Goal: Task Accomplishment & Management: Use online tool/utility

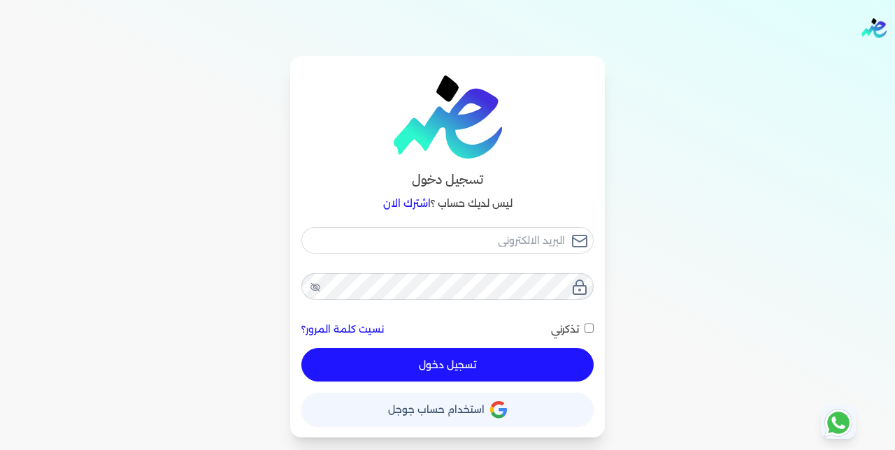
click at [499, 405] on icon "button" at bounding box center [498, 410] width 17 height 17
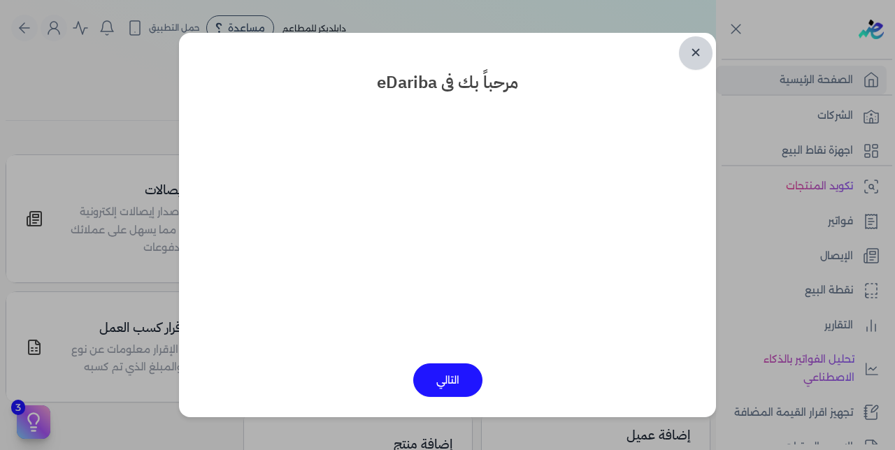
click at [695, 50] on link "✕" at bounding box center [696, 53] width 34 height 34
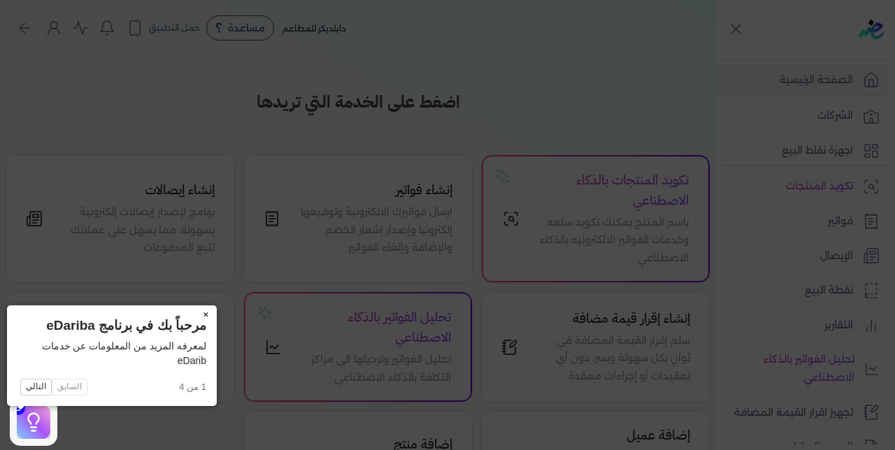
click at [194, 311] on button "×" at bounding box center [205, 316] width 22 height 20
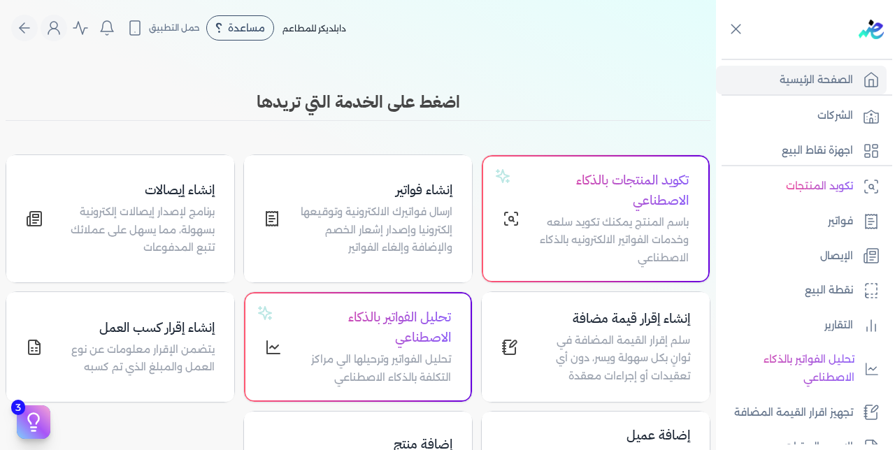
scroll to position [305, 0]
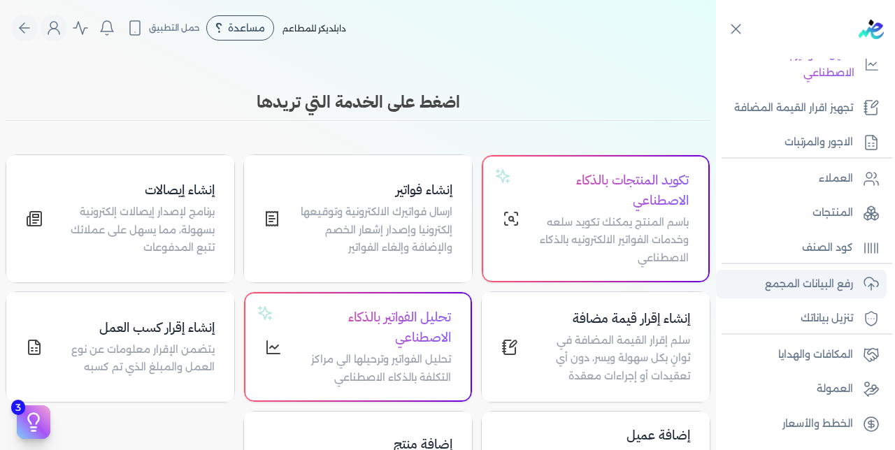
click at [795, 283] on p "رفع البيانات المجمع" at bounding box center [809, 285] width 88 height 18
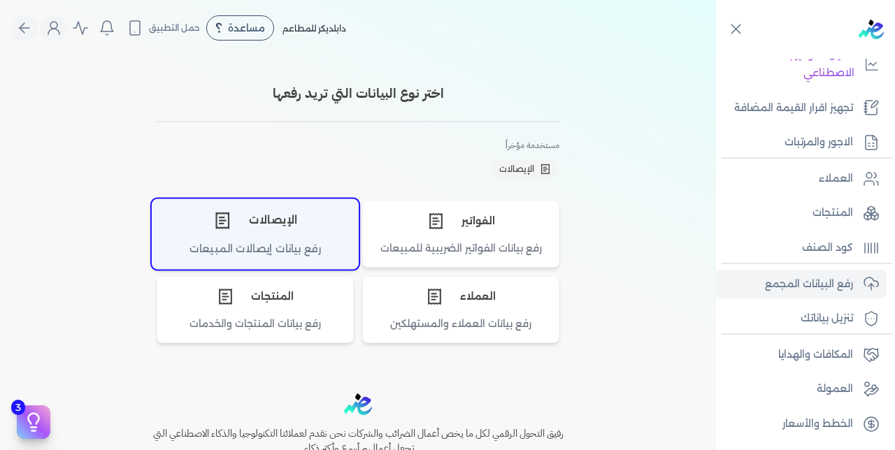
click at [264, 224] on div "الإيصالات" at bounding box center [255, 220] width 206 height 42
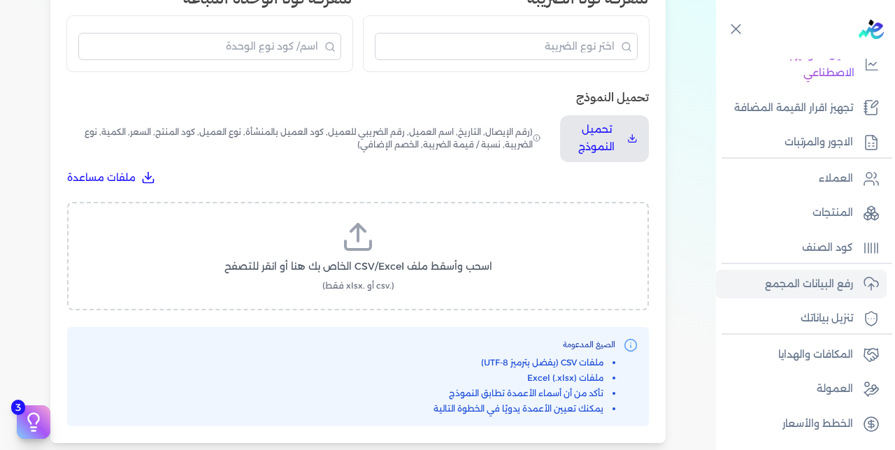
scroll to position [457, 0]
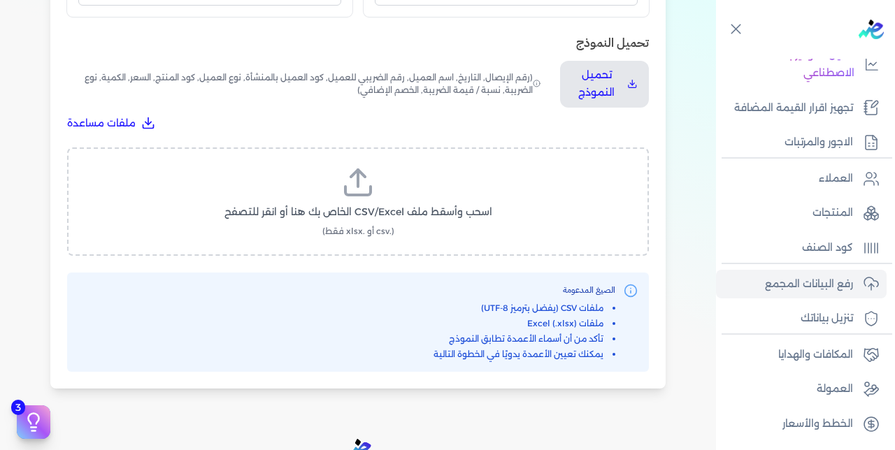
click at [418, 205] on span "اسحب وأسقط ملف CSV/Excel الخاص بك هنا أو انقر للتصفح" at bounding box center [359, 212] width 268 height 15
click at [0, 0] on input "اسحب وأسقط ملف CSV/Excel الخاص بك هنا أو انقر للتصفح (.csv أو .xlsx فقط)" at bounding box center [0, 0] width 0 height 0
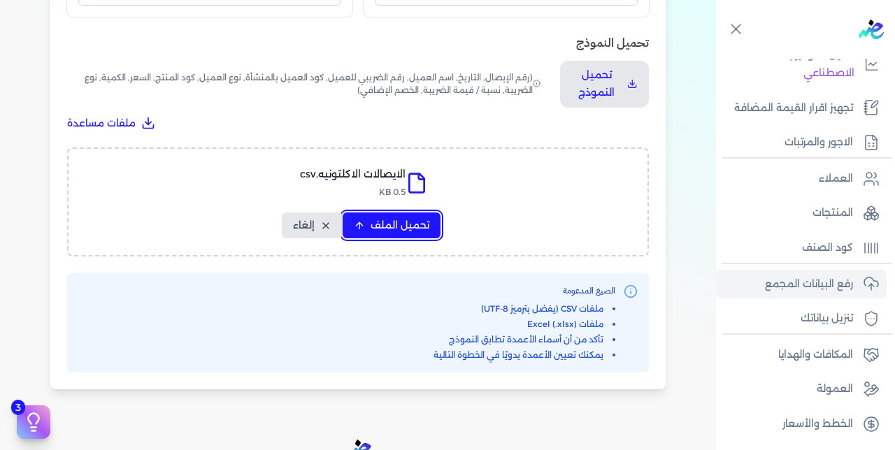
click at [383, 218] on span "تحميل الملف" at bounding box center [400, 225] width 59 height 15
select select "رقم الإيصال"
select select "سيريال المنتج"
select select "السعر"
select select "الكمية"
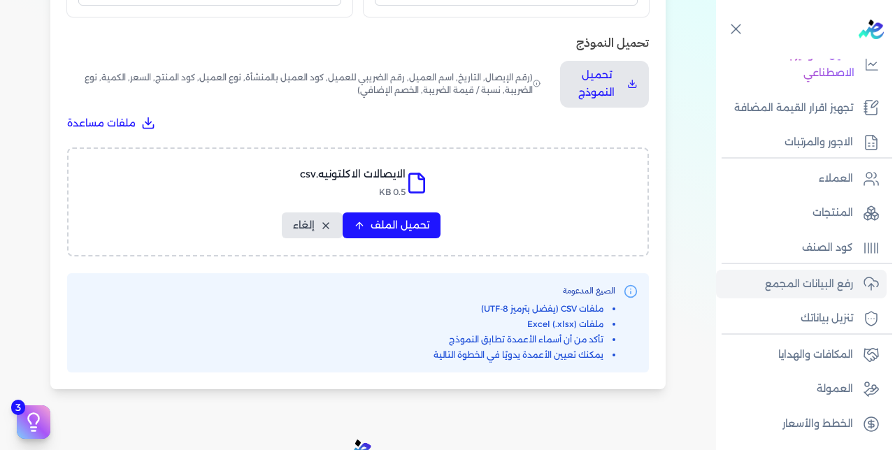
select select "نوع الضريبة"
select select "نسبة / قيمة الضريبة"
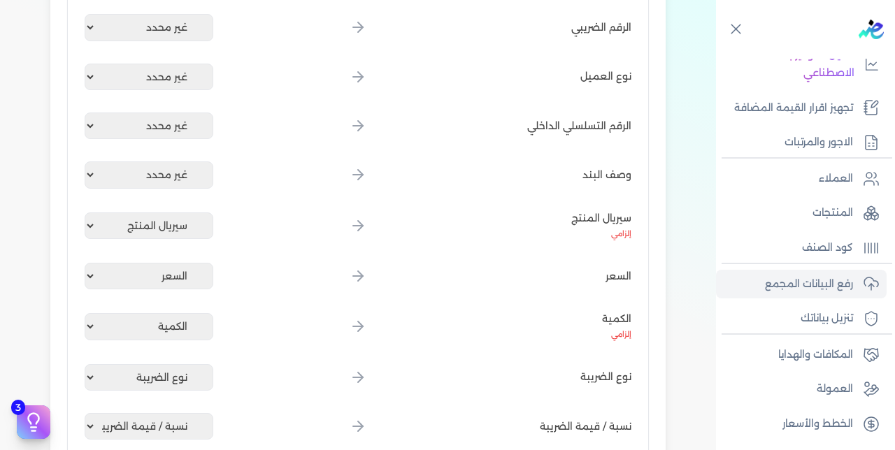
scroll to position [860, 0]
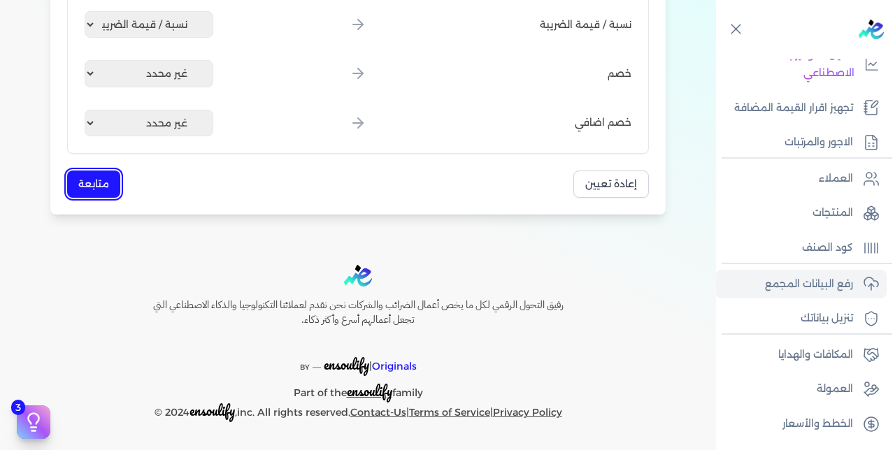
click at [110, 185] on button "متابعة" at bounding box center [93, 184] width 53 height 27
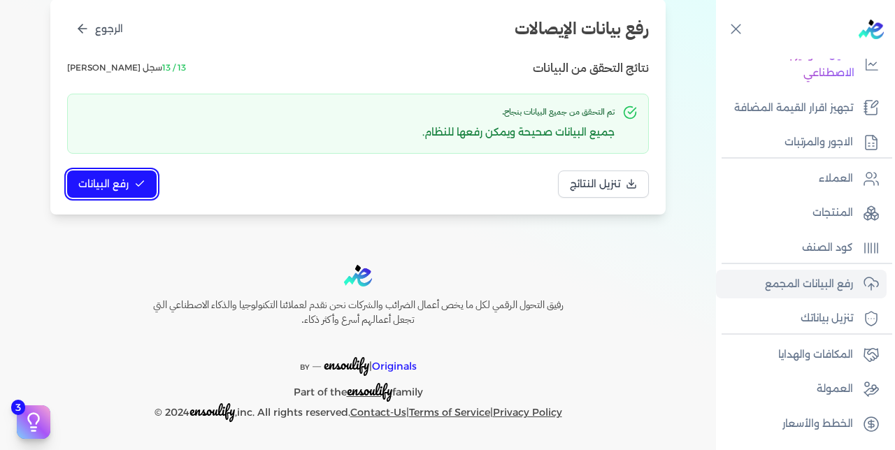
click at [110, 185] on span "رفع البيانات" at bounding box center [103, 184] width 50 height 15
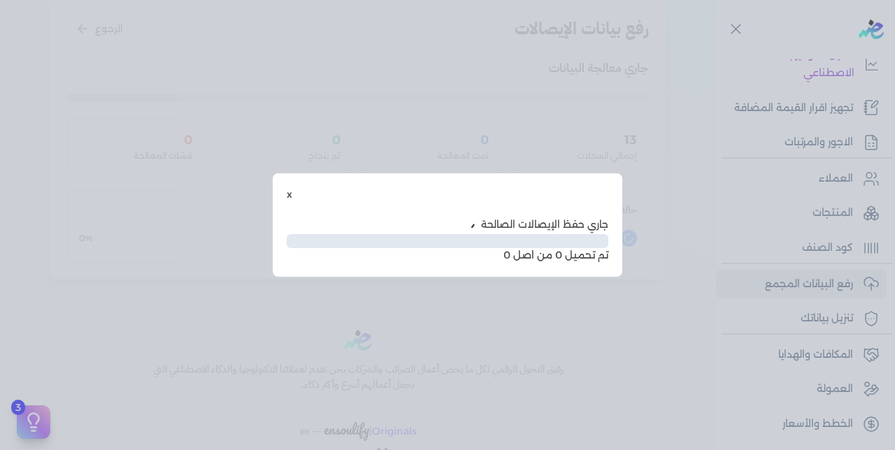
scroll to position [103, 0]
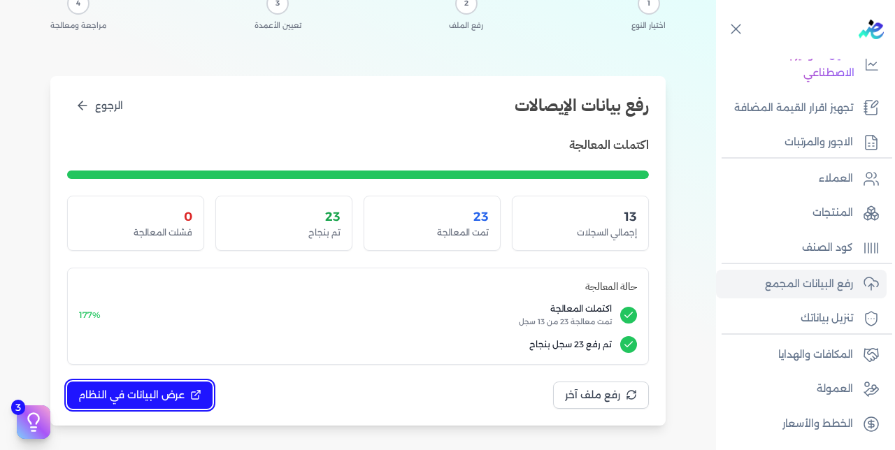
click at [136, 385] on button "عرض البيانات في النظام" at bounding box center [139, 395] width 145 height 27
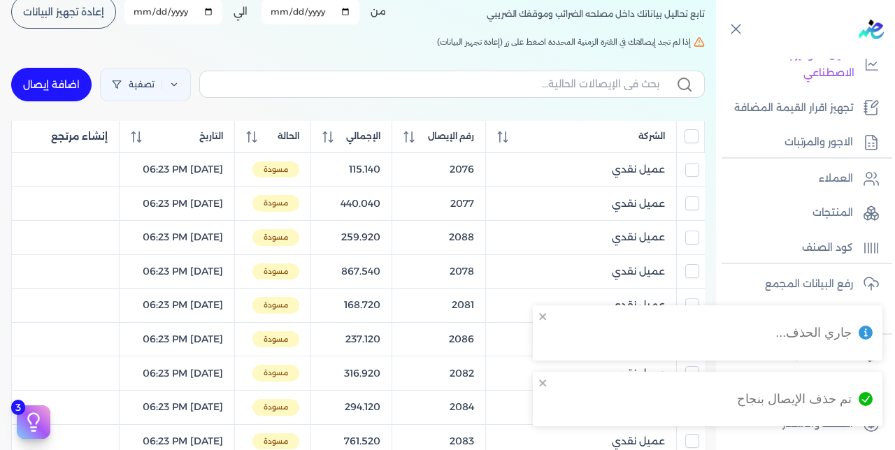
click at [688, 143] on input "All items unselected" at bounding box center [692, 136] width 14 height 14
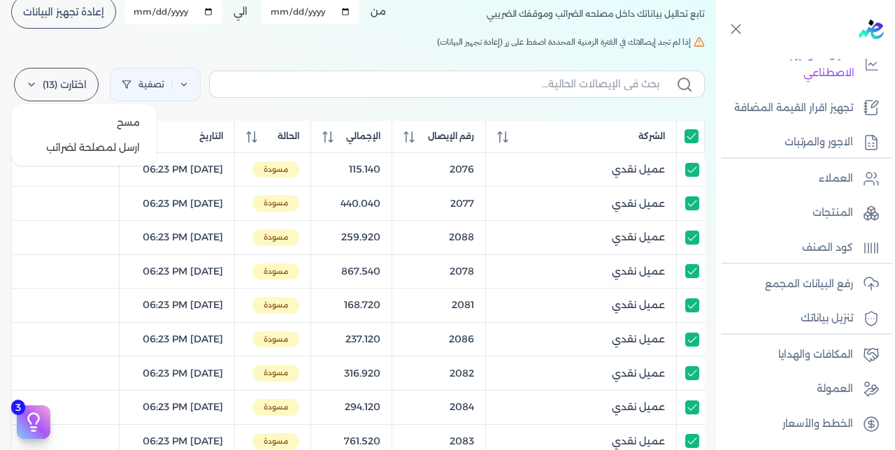
click at [55, 87] on label "اختارت (13)" at bounding box center [56, 85] width 85 height 34
click at [115, 155] on button "ارسل لمصلحة لضرائب" at bounding box center [84, 147] width 134 height 25
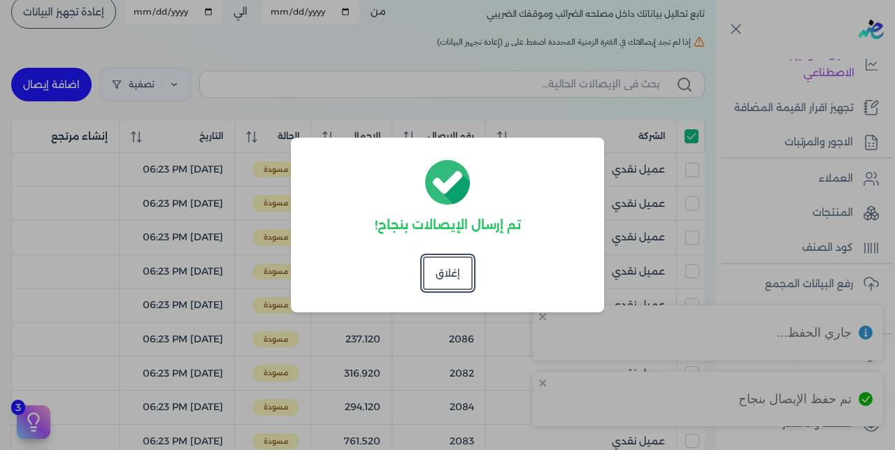
checkbox input "true"
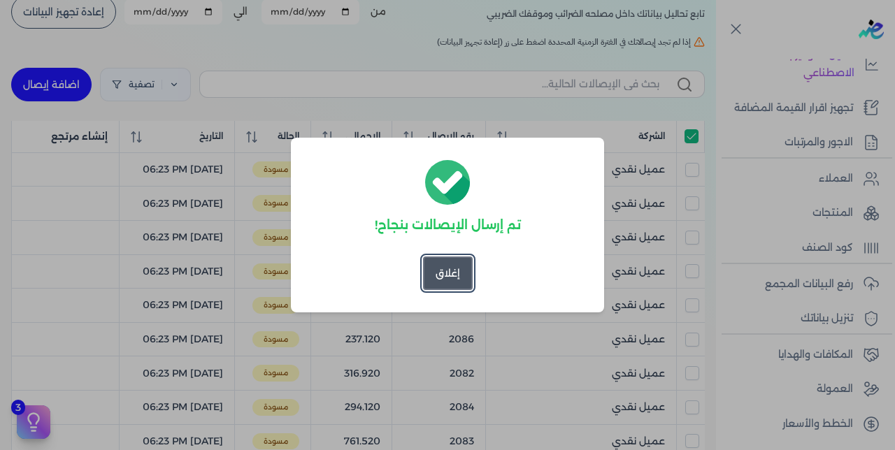
click at [429, 271] on button "إغلاق" at bounding box center [448, 274] width 50 height 34
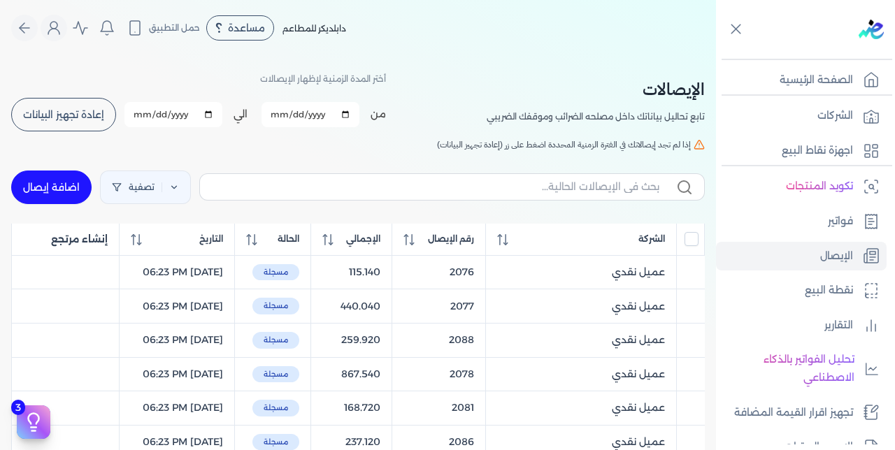
scroll to position [305, 0]
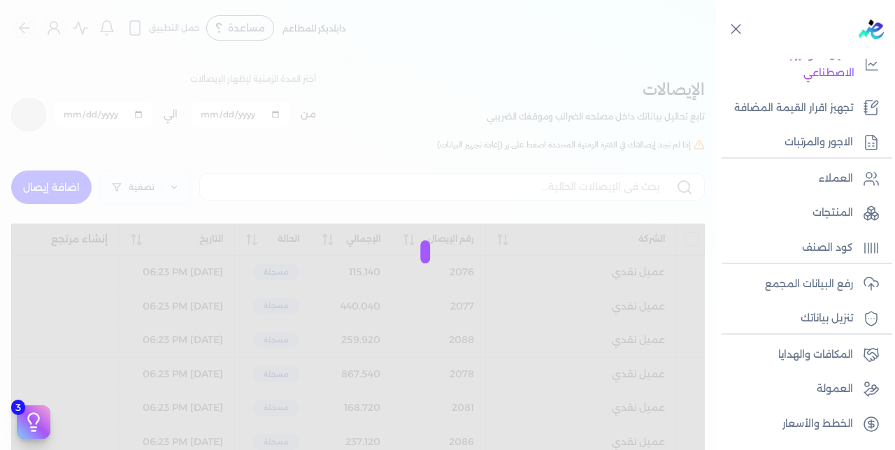
click at [71, 115] on div at bounding box center [447, 225] width 895 height 450
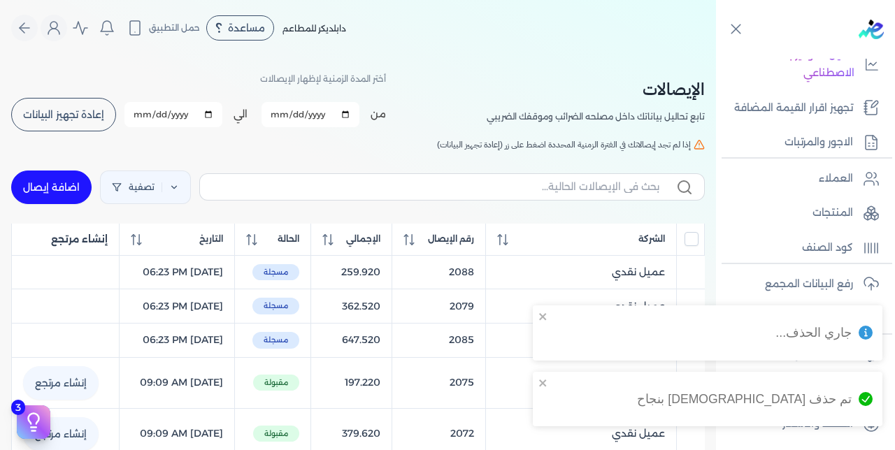
click at [72, 115] on span "إعادة تجهيز البيانات" at bounding box center [63, 115] width 81 height 10
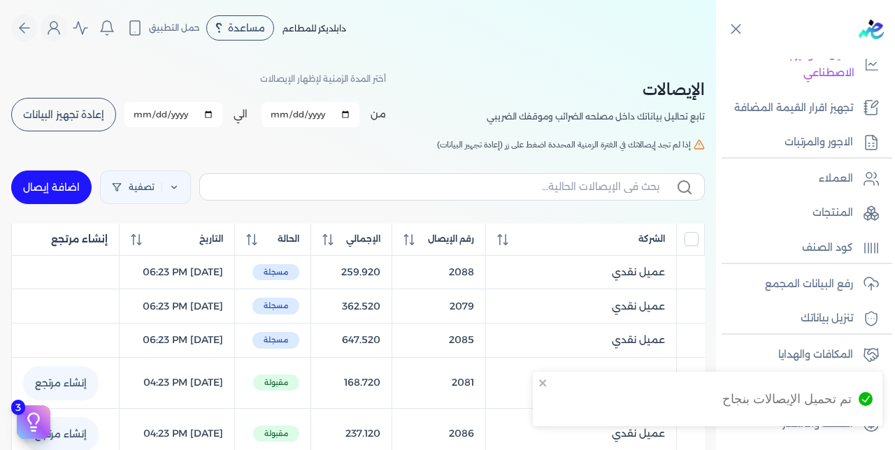
checkbox input "false"
click at [471, 238] on span "رقم الإيصال" at bounding box center [451, 239] width 46 height 13
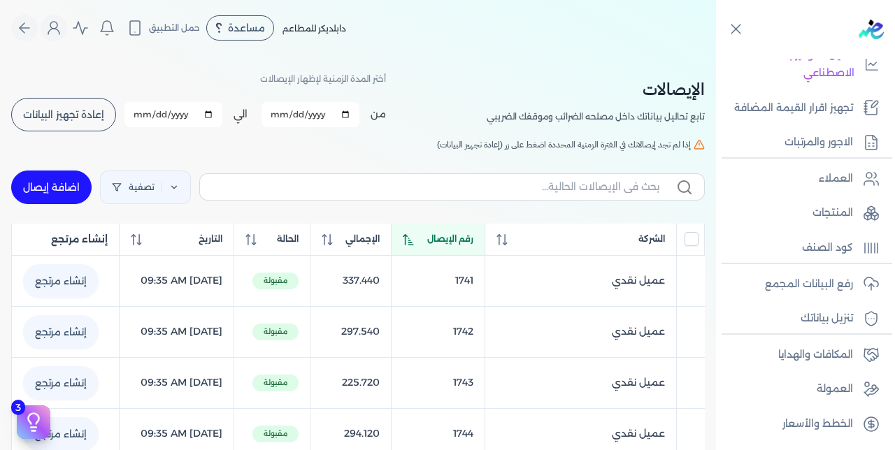
click at [471, 238] on span "رقم الإيصال" at bounding box center [450, 239] width 46 height 13
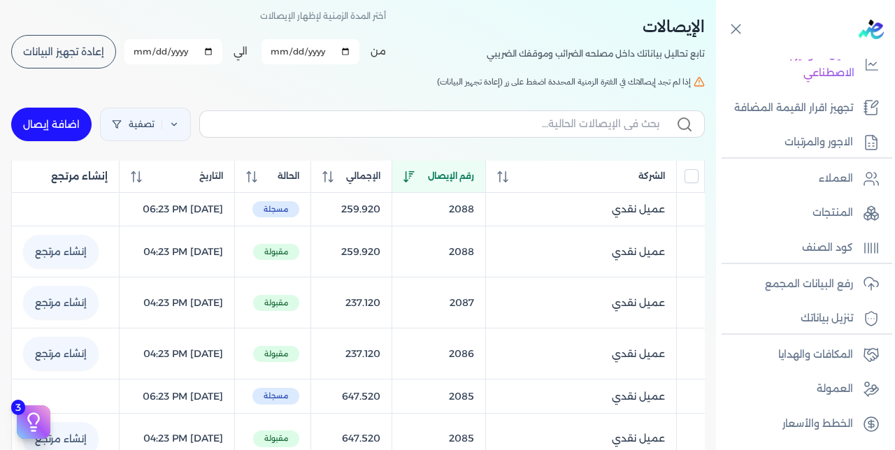
scroll to position [63, 0]
click at [460, 174] on span "رقم الإيصال" at bounding box center [451, 176] width 46 height 13
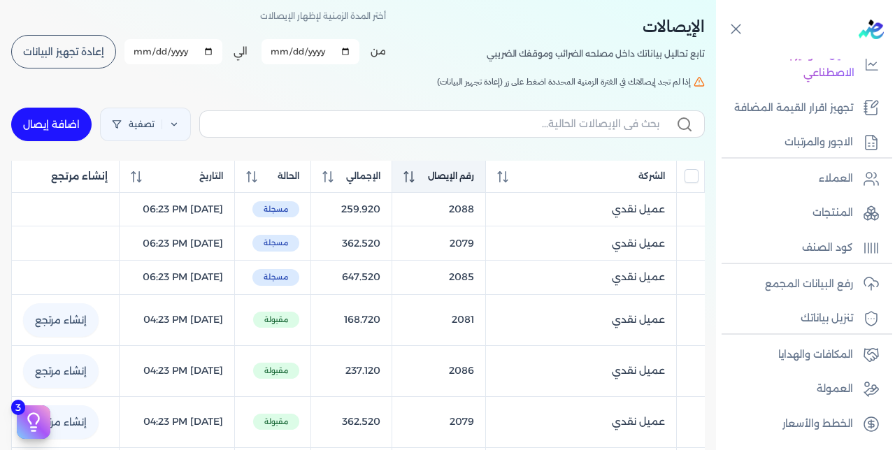
click at [460, 174] on span "رقم الإيصال" at bounding box center [451, 176] width 46 height 13
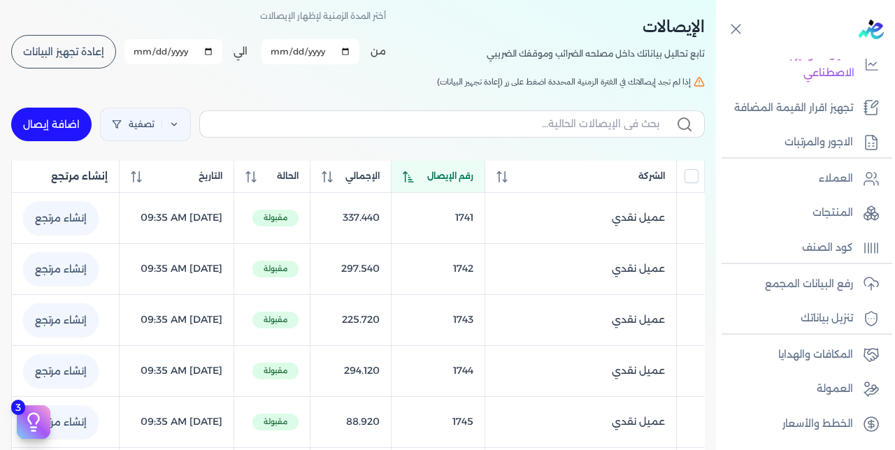
click at [460, 174] on span "رقم الإيصال" at bounding box center [450, 176] width 46 height 13
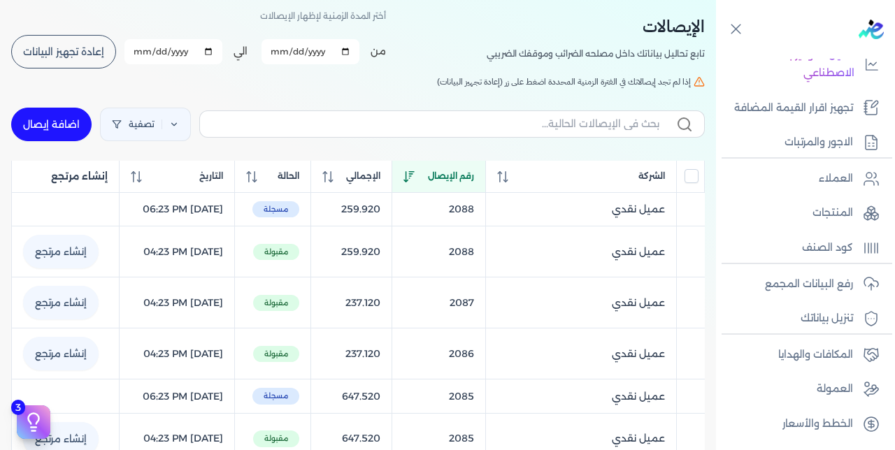
scroll to position [80, 0]
